Goal: Task Accomplishment & Management: Use online tool/utility

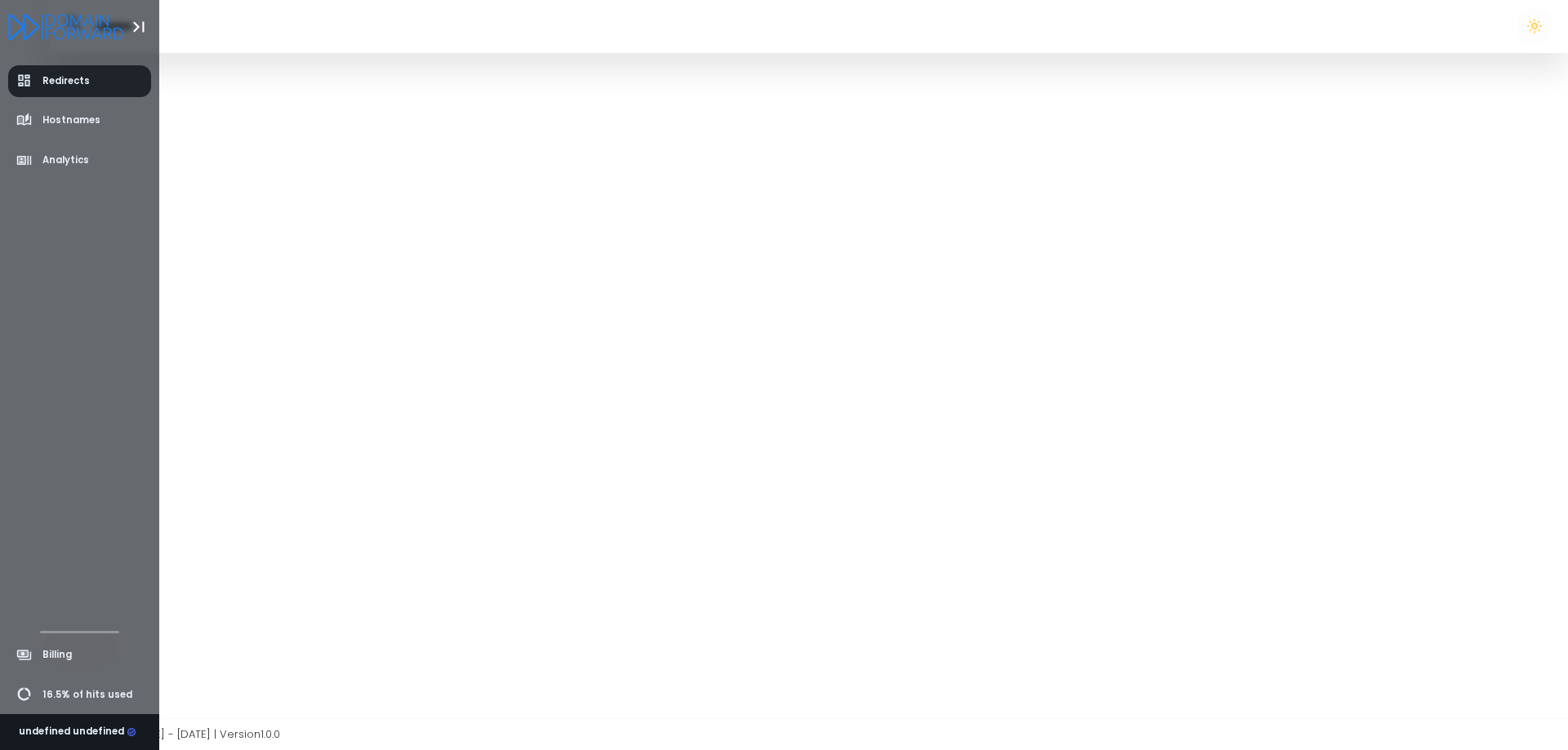
click at [67, 81] on span "Redirects" at bounding box center [65, 81] width 47 height 14
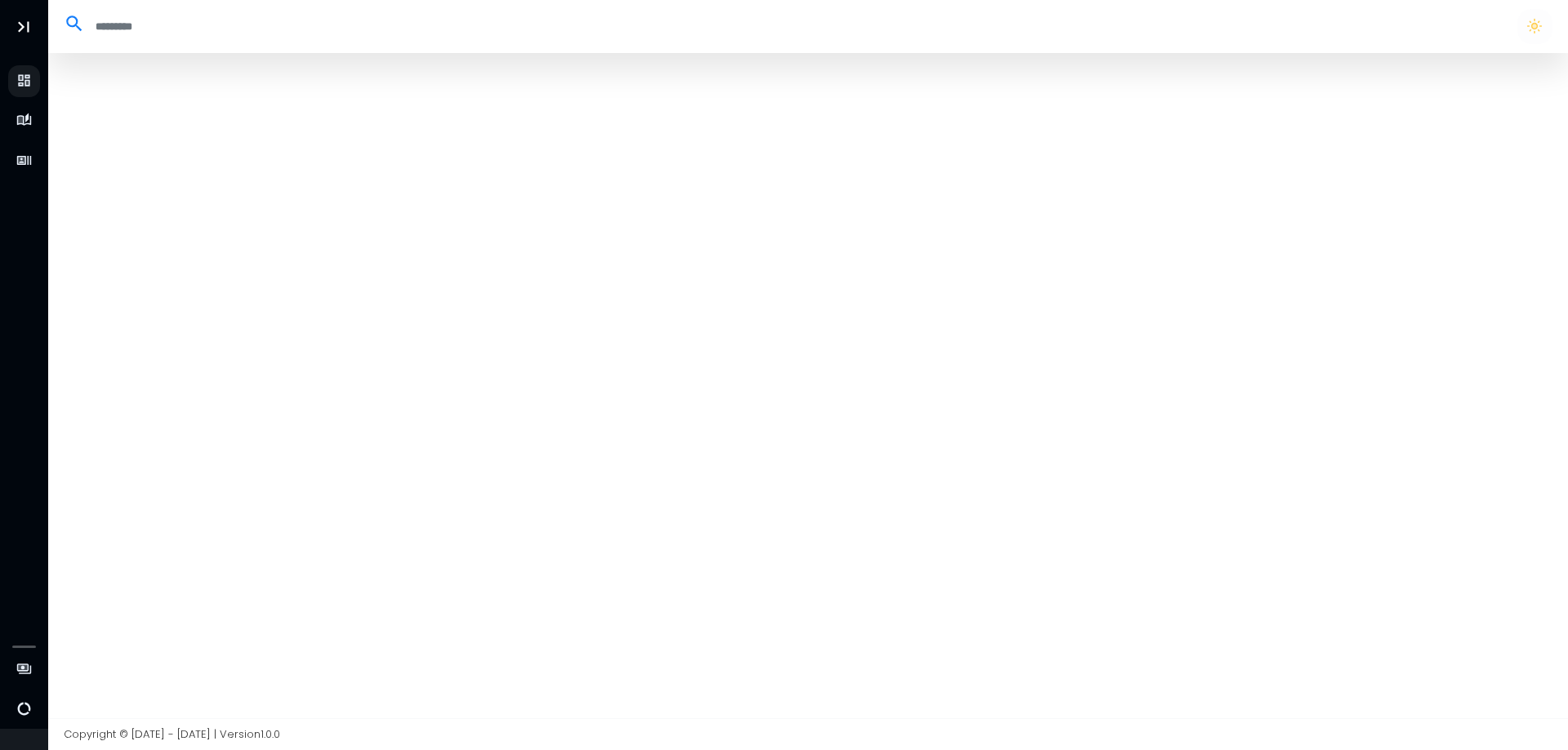
click at [580, 143] on div at bounding box center [808, 385] width 1520 height 665
drag, startPoint x: 723, startPoint y: 602, endPoint x: 700, endPoint y: 607, distance: 23.5
click at [723, 602] on div at bounding box center [808, 385] width 1520 height 665
click at [498, 347] on div at bounding box center [808, 385] width 1520 height 665
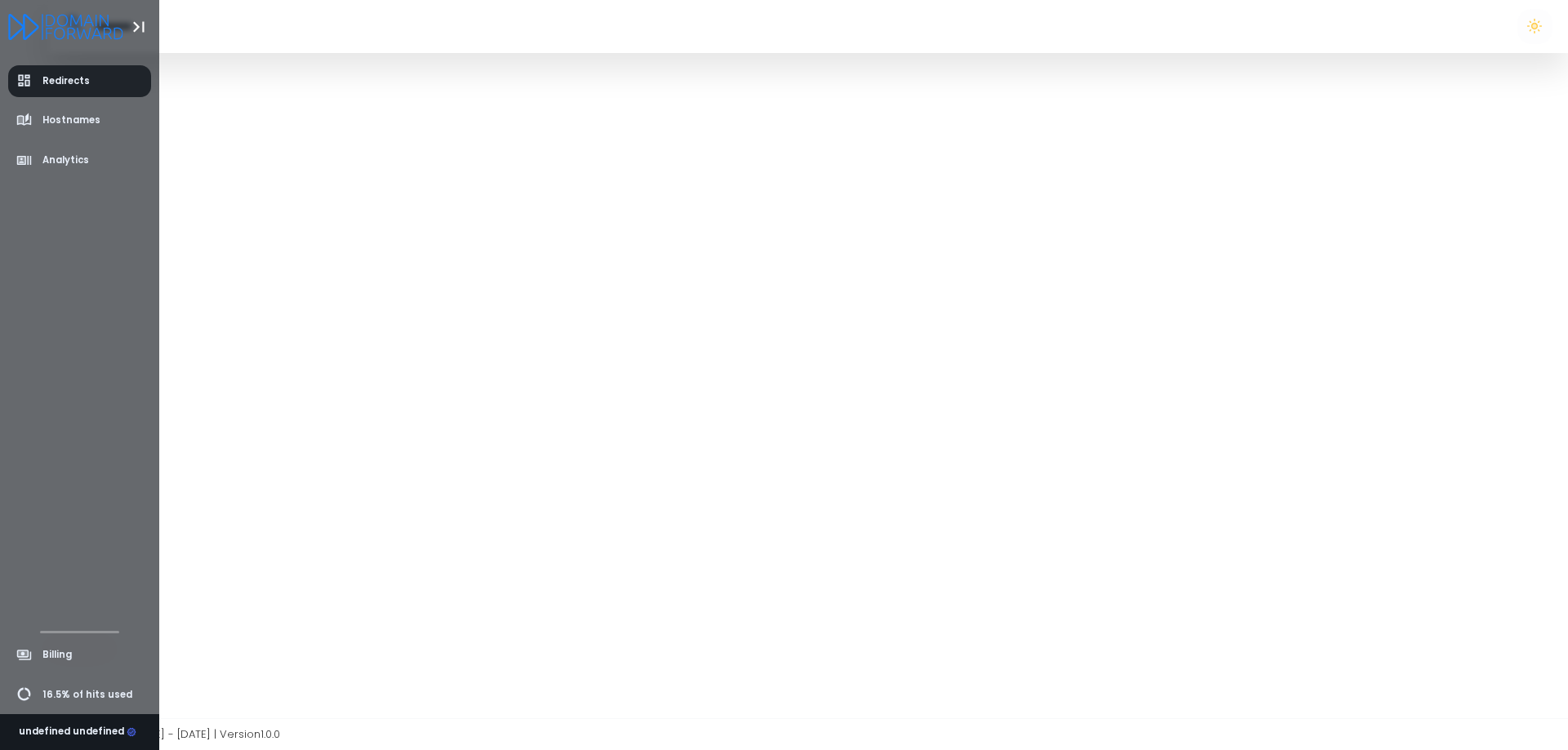
click at [107, 81] on link "Redirects" at bounding box center [80, 81] width 144 height 32
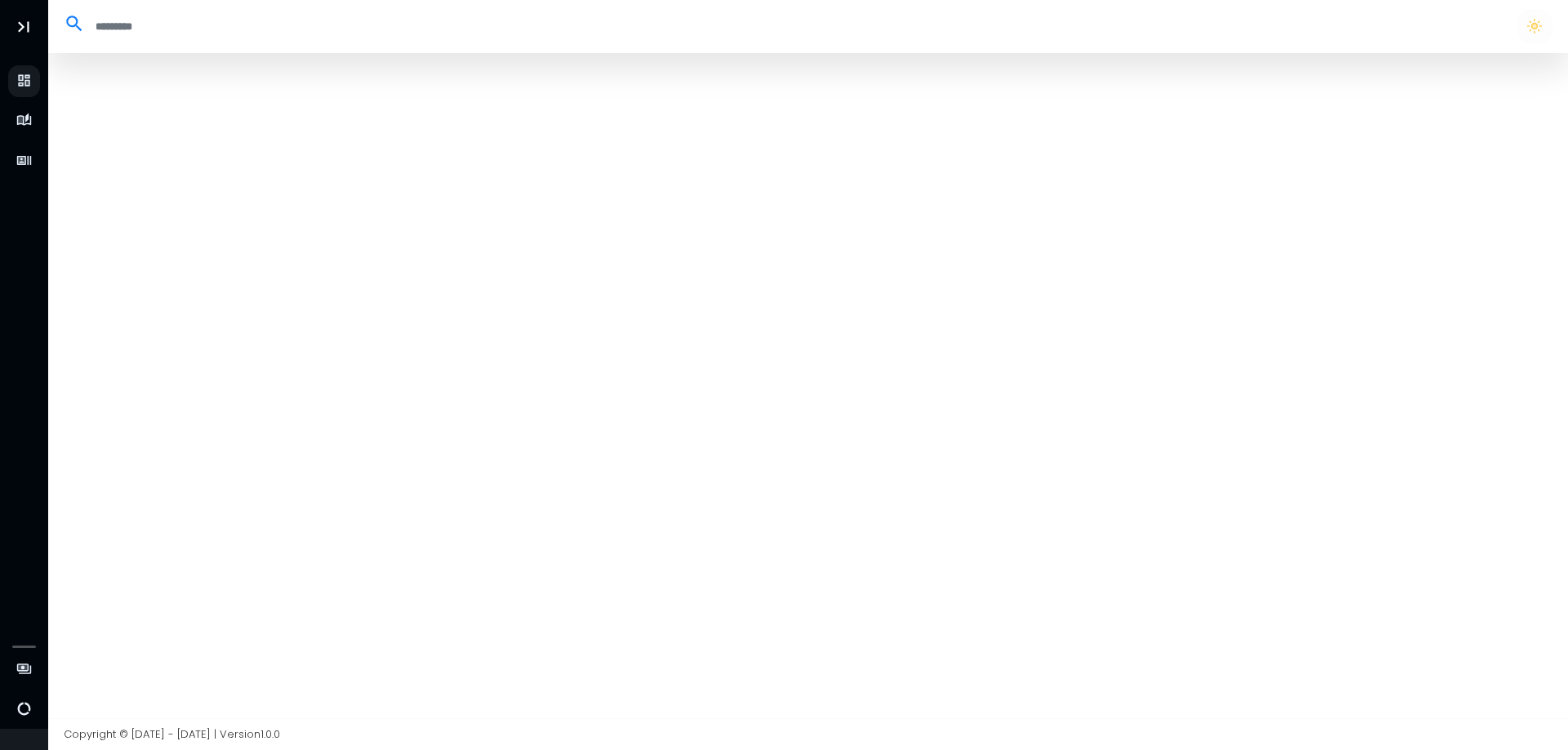
click at [1075, 346] on div at bounding box center [808, 385] width 1520 height 665
click at [958, 45] on header at bounding box center [808, 26] width 1520 height 53
